Goal: Navigation & Orientation: Find specific page/section

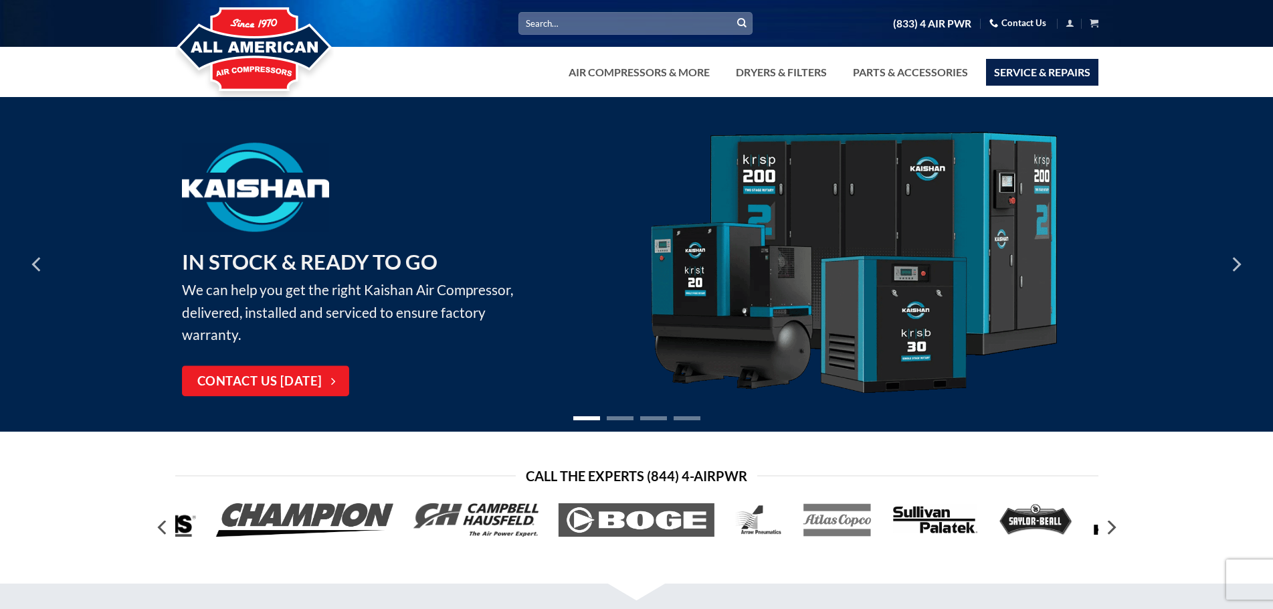
click at [998, 66] on link "Service & Repairs" at bounding box center [1042, 72] width 112 height 27
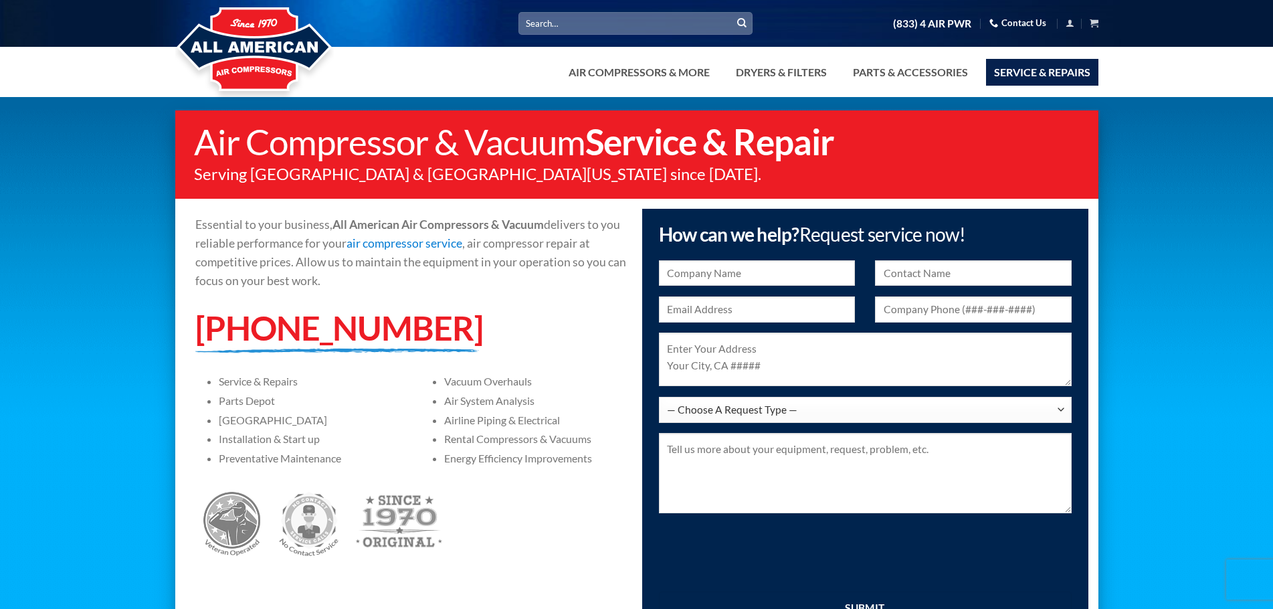
click at [625, 69] on link "Air Compressors & More" at bounding box center [639, 72] width 157 height 27
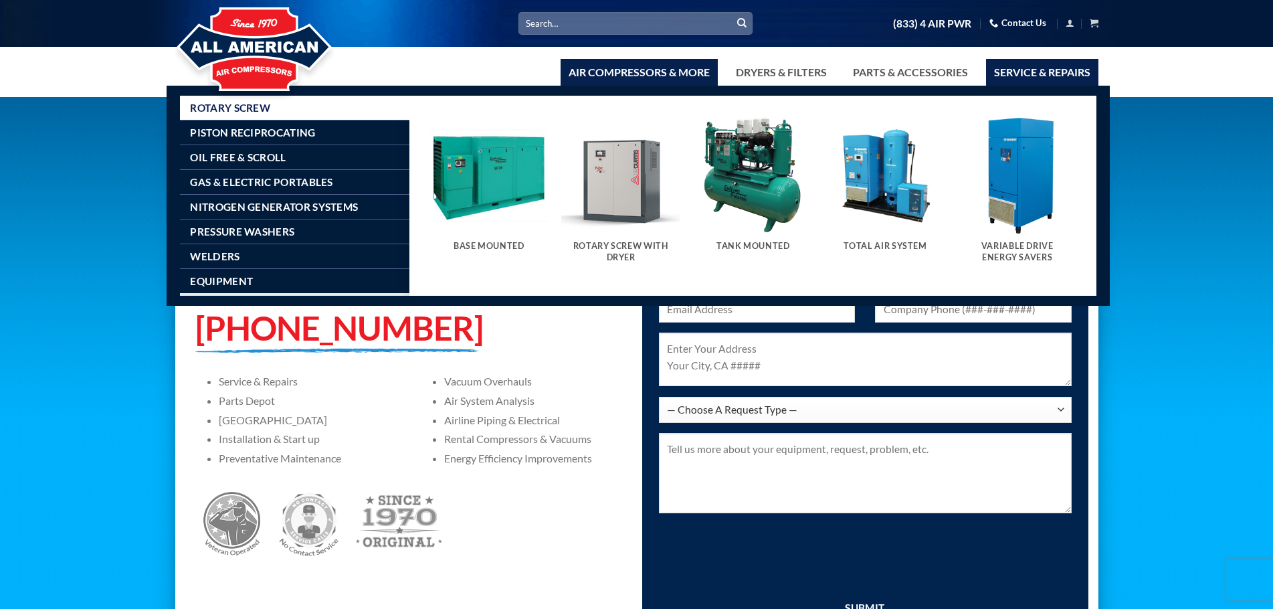
click at [679, 64] on link "Air Compressors & More" at bounding box center [639, 72] width 157 height 27
click at [682, 64] on link "Air Compressors & More" at bounding box center [639, 72] width 157 height 27
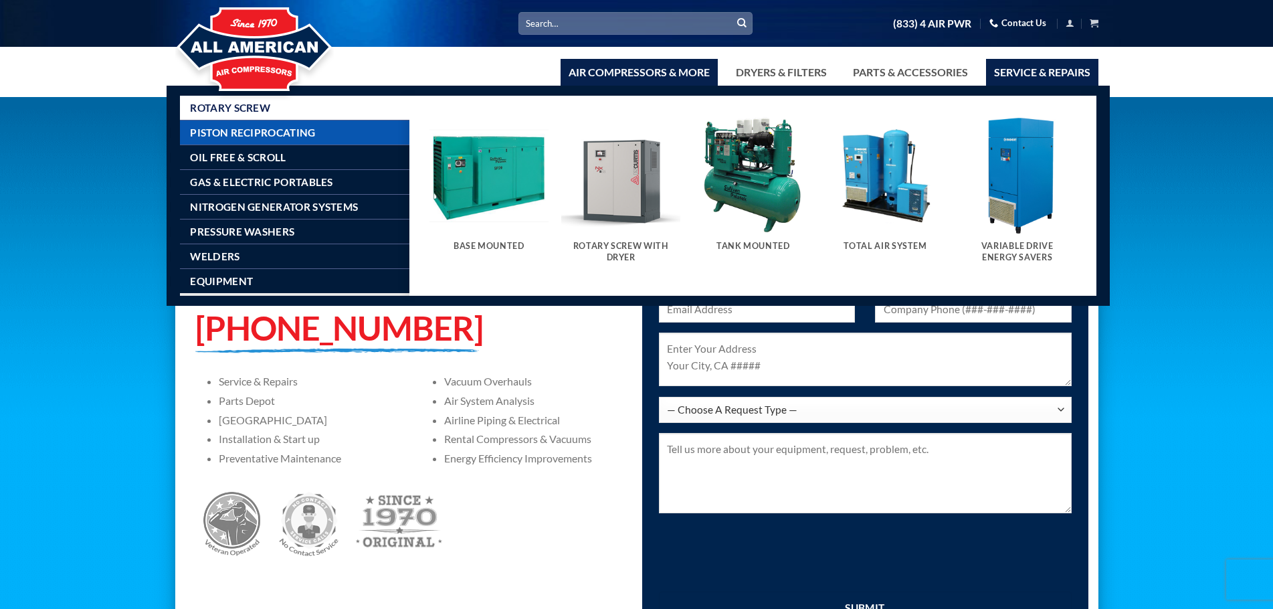
click at [329, 125] on link "Piston Reciprocating" at bounding box center [299, 132] width 219 height 24
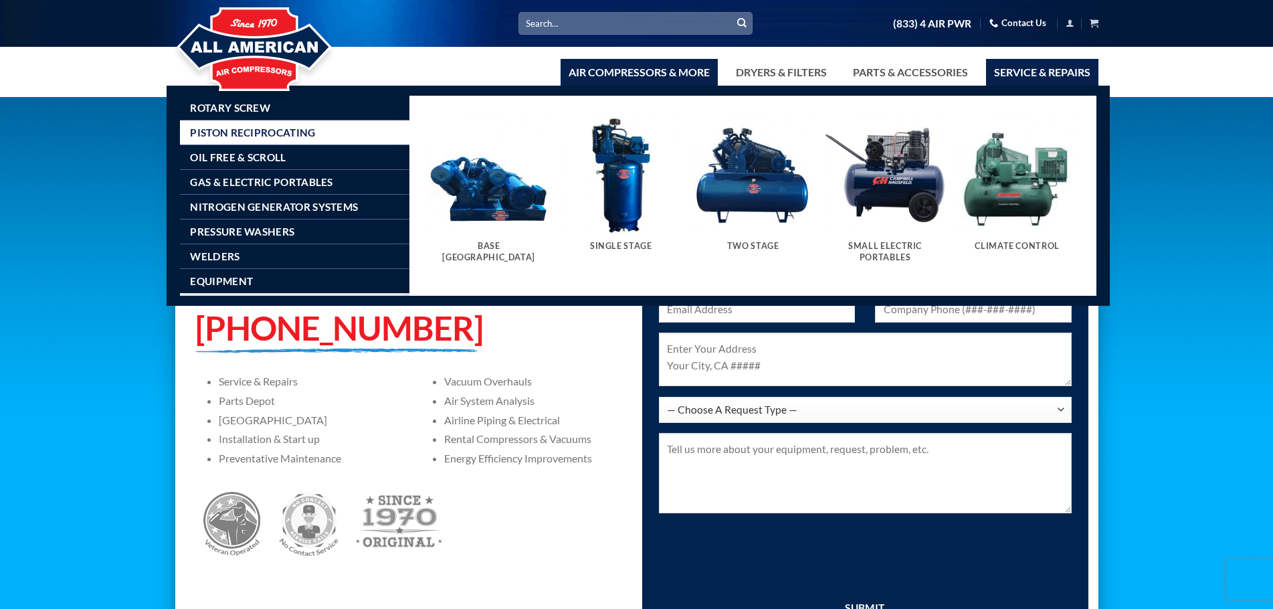
click at [337, 121] on link "Piston Reciprocating" at bounding box center [299, 132] width 219 height 24
click at [335, 104] on link "Rotary Screw" at bounding box center [299, 108] width 219 height 24
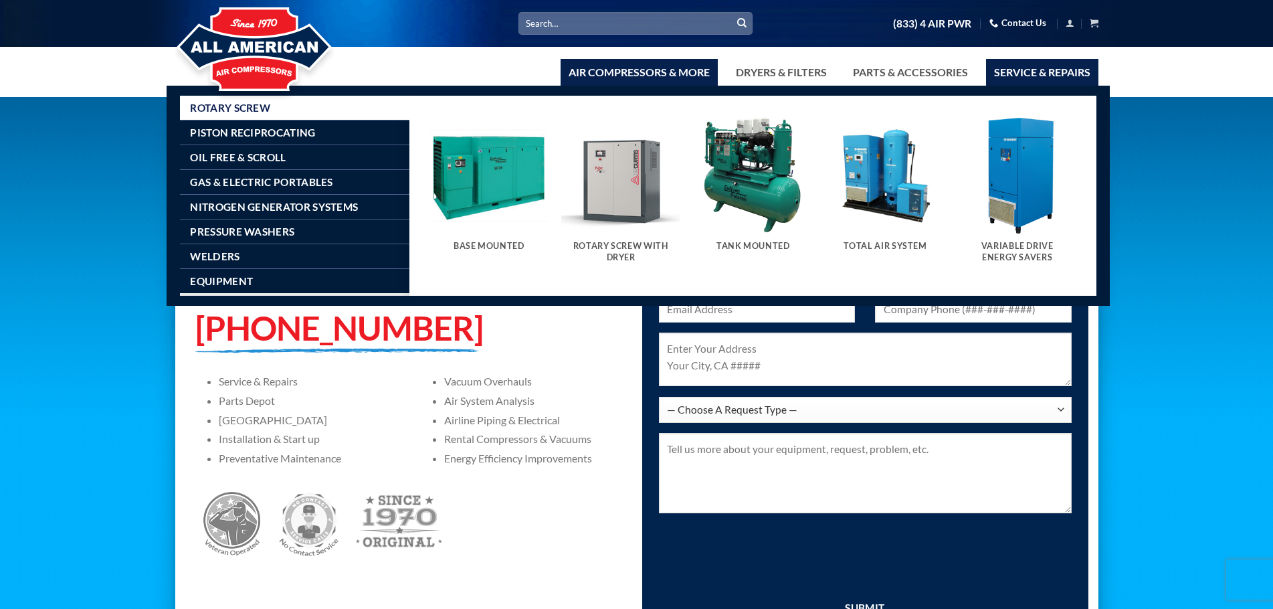
click at [615, 66] on link "Air Compressors & More" at bounding box center [639, 72] width 157 height 27
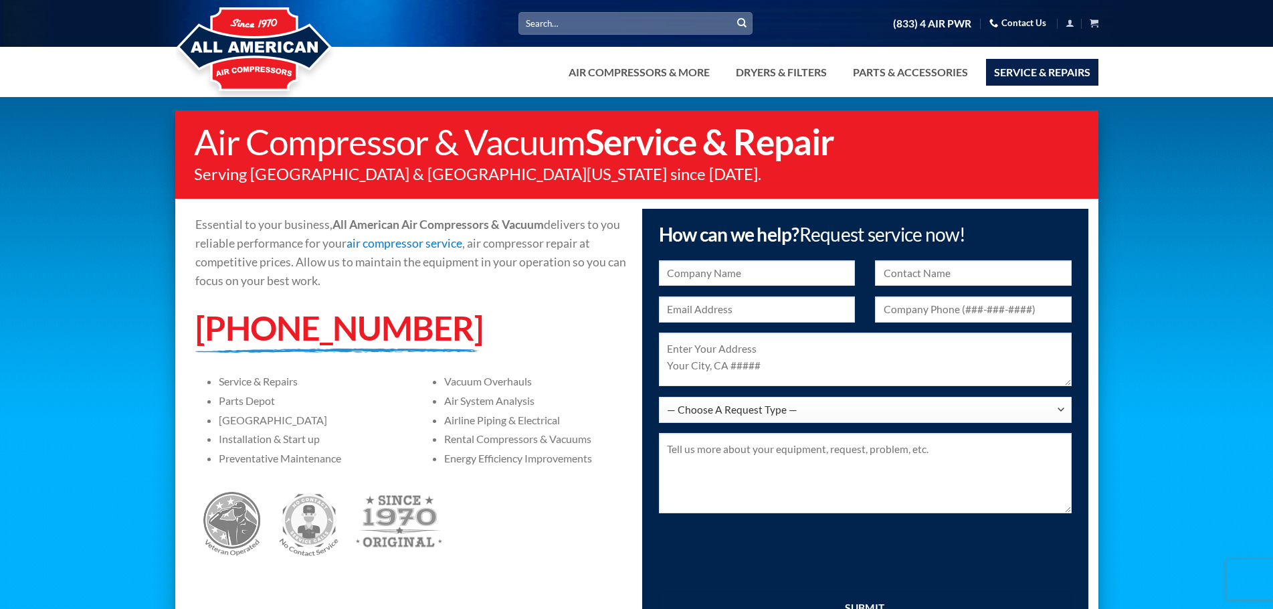
click at [613, 464] on p "Energy Efficiency Improvements" at bounding box center [535, 458] width 182 height 13
click at [233, 34] on img at bounding box center [254, 50] width 159 height 107
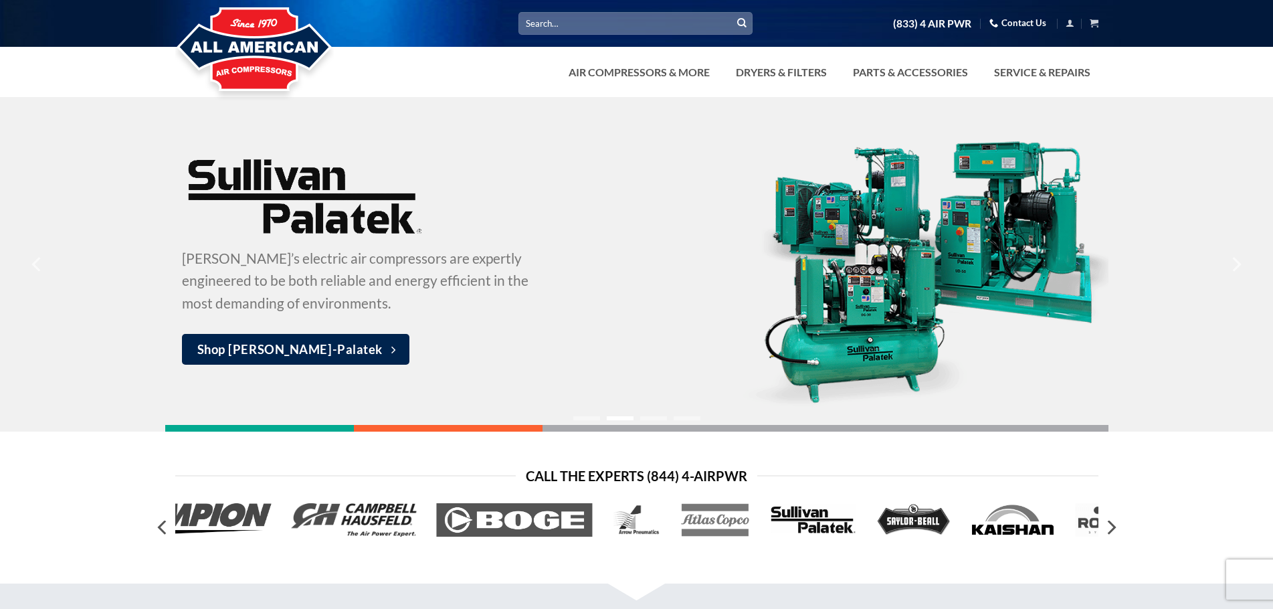
scroll to position [67, 0]
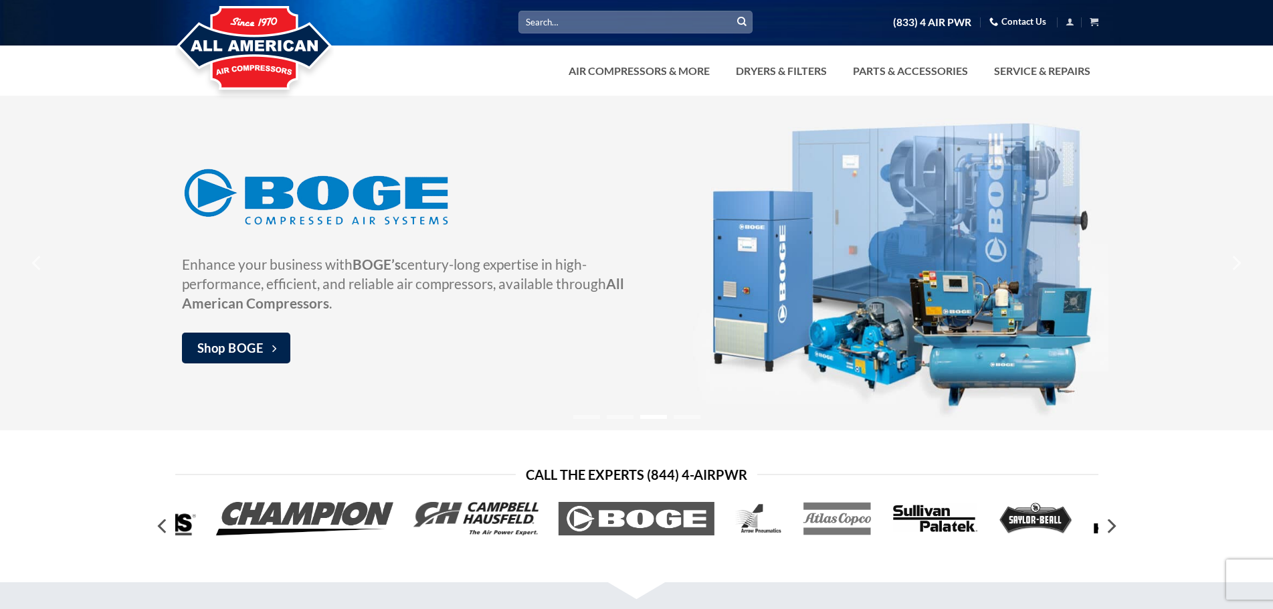
scroll to position [0, 0]
